Goal: Navigation & Orientation: Find specific page/section

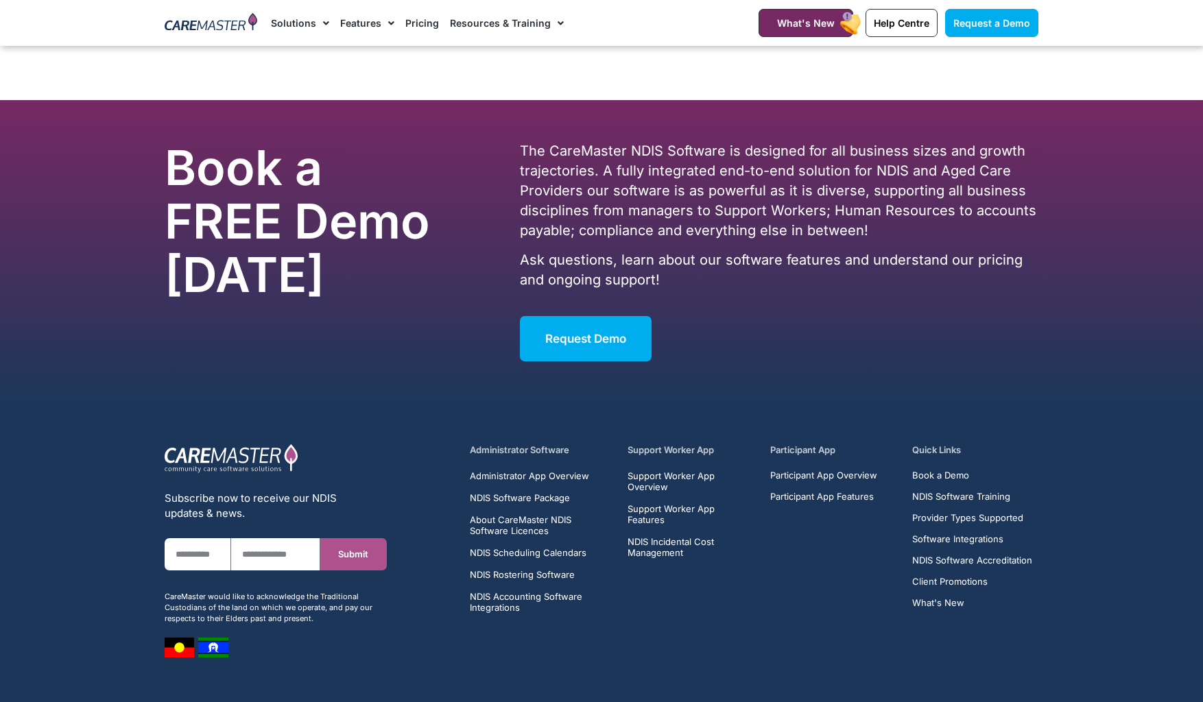
scroll to position [8663, 0]
